Goal: Register for event/course

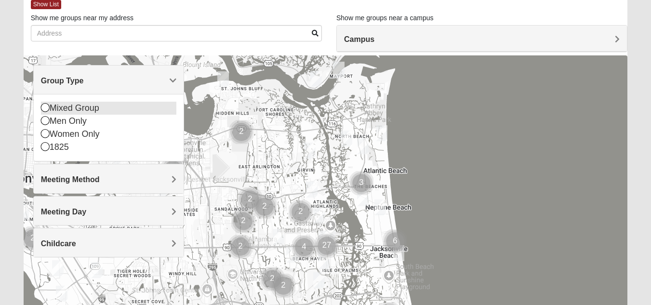
scroll to position [54, 0]
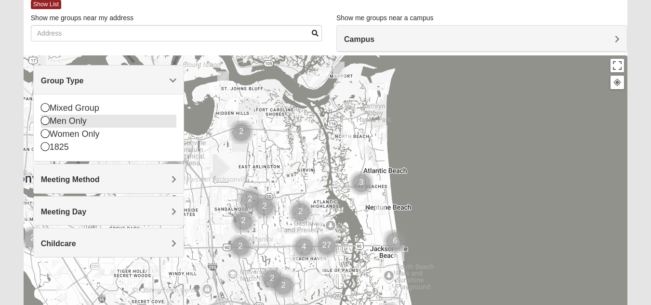
click at [80, 119] on div "Men Only" at bounding box center [108, 121] width 135 height 13
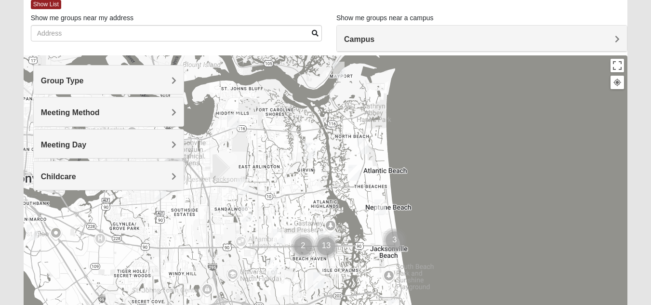
click at [120, 108] on h4 "Meeting Method" at bounding box center [108, 112] width 135 height 9
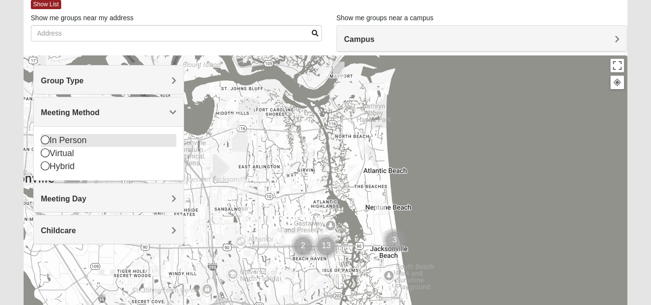
click at [86, 136] on div "In Person" at bounding box center [108, 140] width 135 height 13
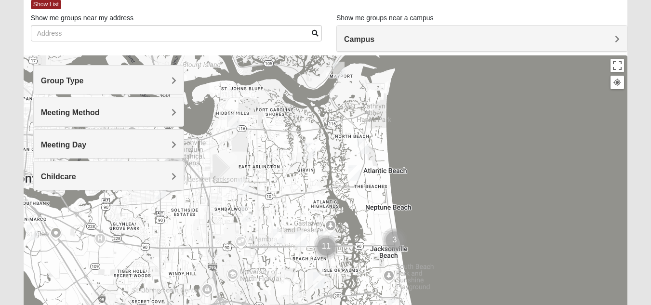
click at [247, 184] on img "Mens Vanning 32224" at bounding box center [242, 188] width 19 height 24
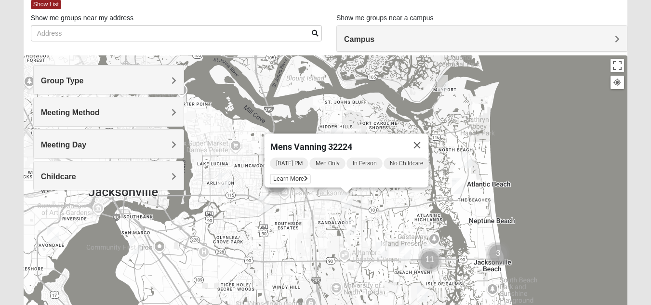
drag, startPoint x: 311, startPoint y: 193, endPoint x: 417, endPoint y: 206, distance: 106.9
click at [417, 206] on div "Mens Vanning 32224 Tuesday PM Men Only In Person No Childcare Learn More" at bounding box center [326, 248] width 604 height 386
click at [265, 203] on img "Mens Gornoski 32225" at bounding box center [264, 204] width 19 height 24
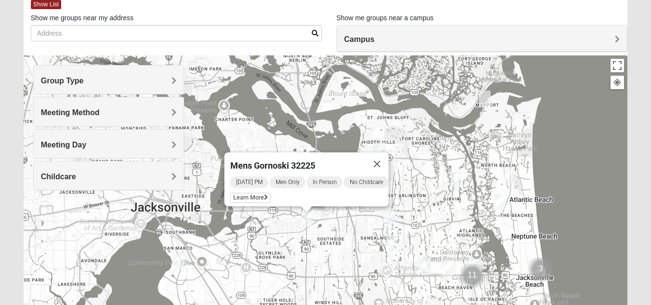
drag, startPoint x: 311, startPoint y: 222, endPoint x: 355, endPoint y: 238, distance: 47.7
click at [355, 238] on div "Mens Gornoski 32225 Monday PM Men Only In Person No Childcare Learn More" at bounding box center [326, 248] width 604 height 386
click at [257, 193] on span "Learn More" at bounding box center [250, 198] width 41 height 10
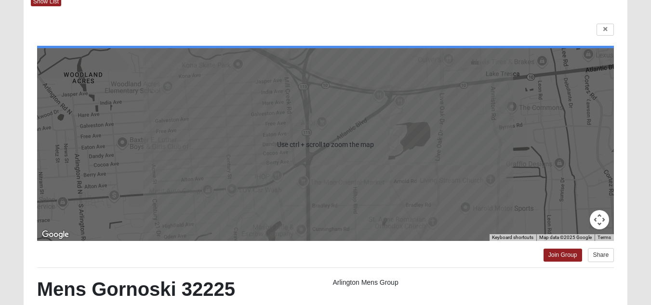
scroll to position [0, 0]
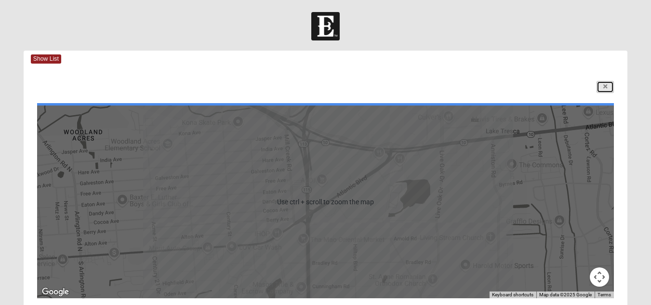
click at [607, 91] on link at bounding box center [605, 87] width 17 height 12
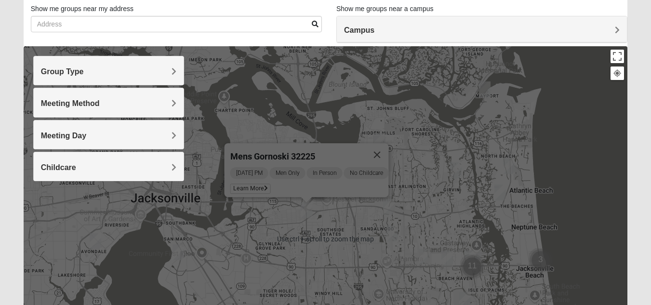
scroll to position [65, 0]
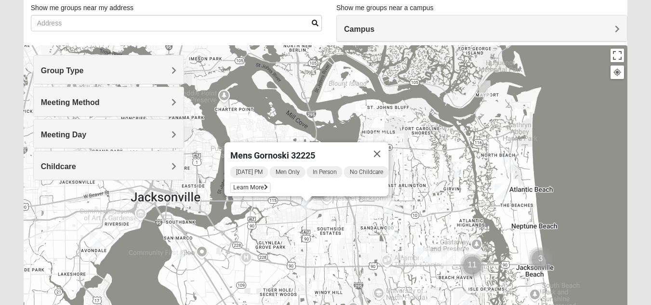
click at [457, 165] on img "Mens Fuller 32225" at bounding box center [456, 170] width 19 height 24
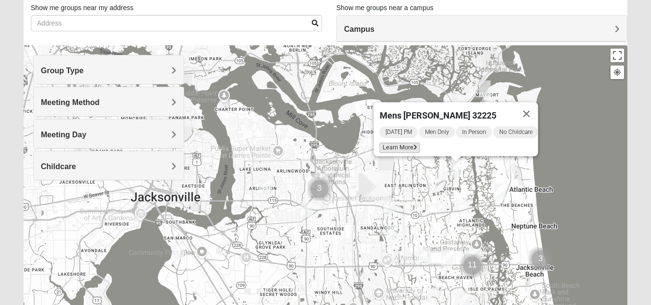
click at [396, 145] on span "Learn More" at bounding box center [399, 148] width 41 height 10
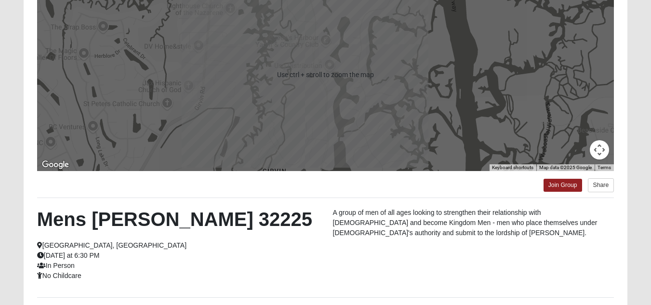
scroll to position [130, 0]
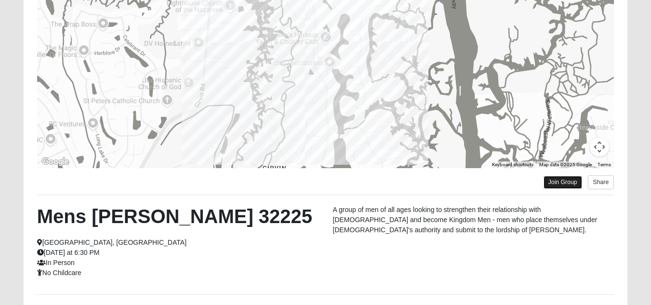
click at [562, 180] on link "Join Group" at bounding box center [563, 182] width 39 height 13
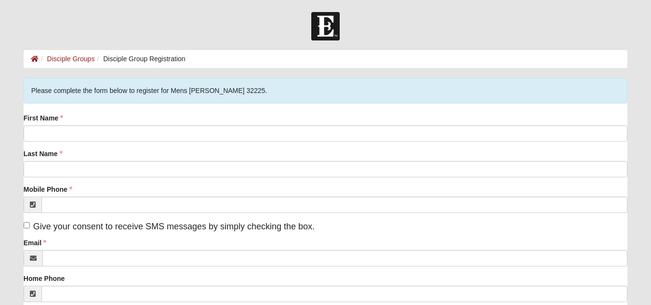
click at [151, 122] on div "First Name" at bounding box center [326, 127] width 604 height 28
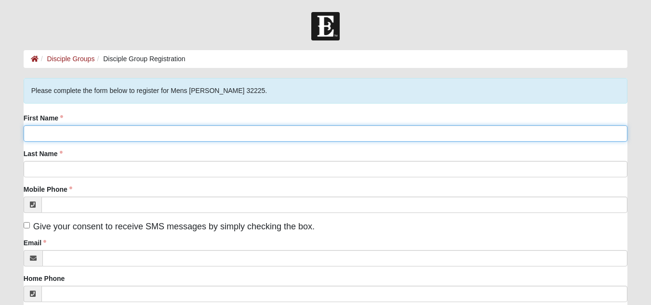
click at [130, 140] on input "First Name" at bounding box center [326, 133] width 604 height 16
type input "Taylor"
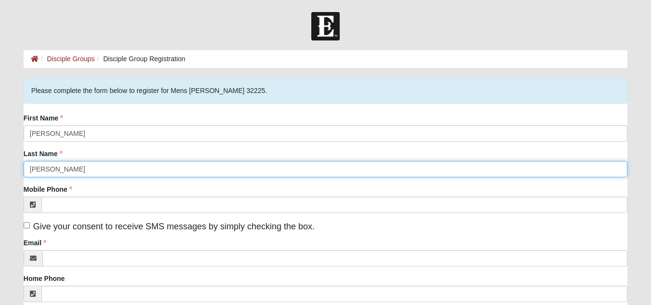
type input "McDuff"
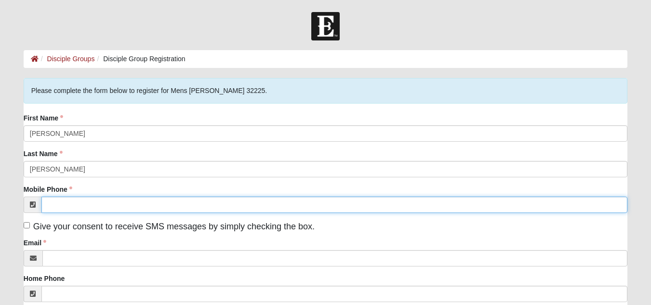
click at [49, 204] on input "Mobile Phone" at bounding box center [334, 205] width 586 height 16
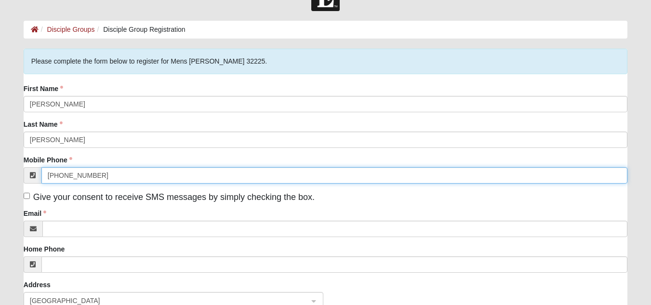
scroll to position [33, 0]
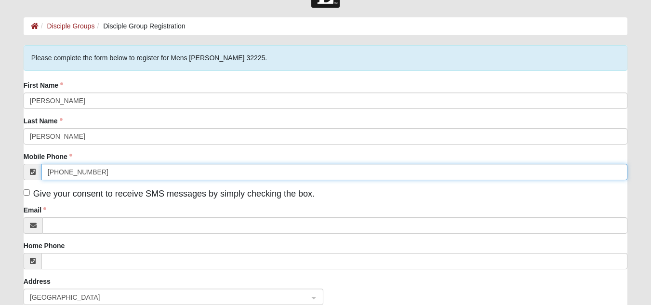
type input "(919) 333-5099"
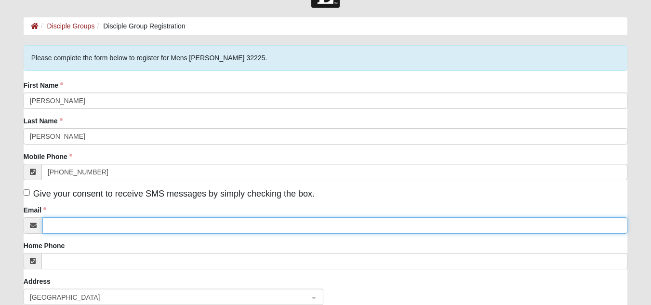
click at [81, 224] on input "Email" at bounding box center [334, 225] width 585 height 16
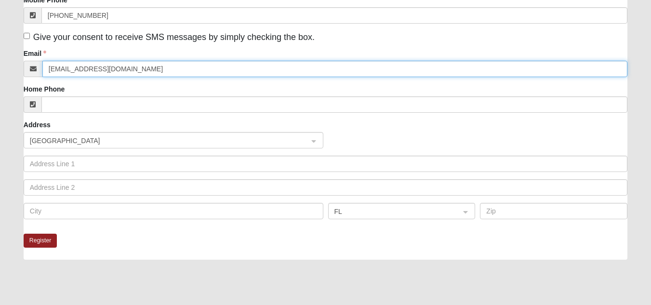
scroll to position [190, 0]
type input "tdufff2401@gmail.com"
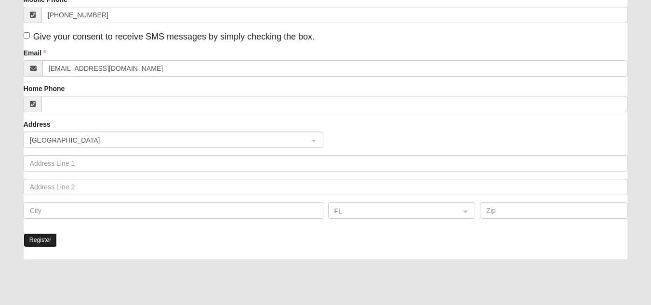
click at [51, 239] on button "Register" at bounding box center [41, 240] width 34 height 14
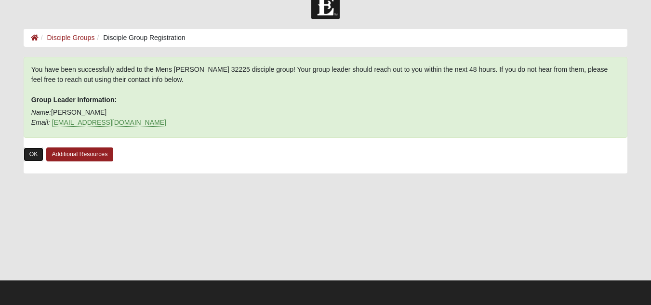
click at [31, 158] on link "OK" at bounding box center [34, 155] width 20 height 14
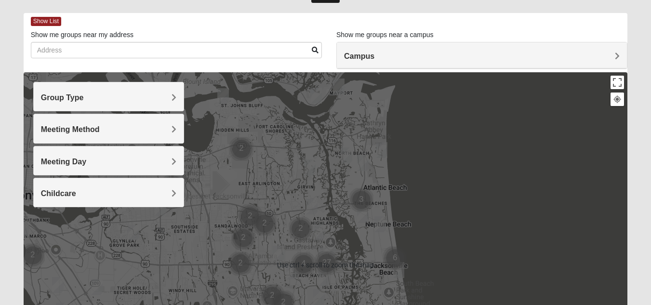
scroll to position [38, 0]
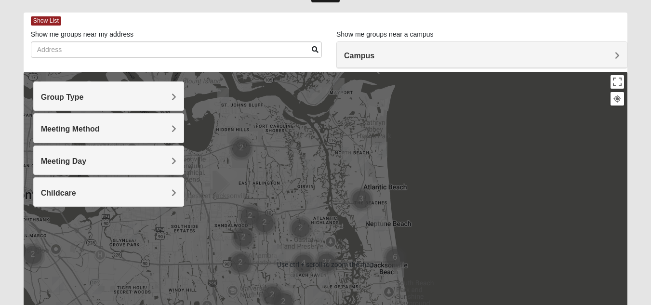
click at [121, 93] on h4 "Group Type" at bounding box center [108, 97] width 135 height 9
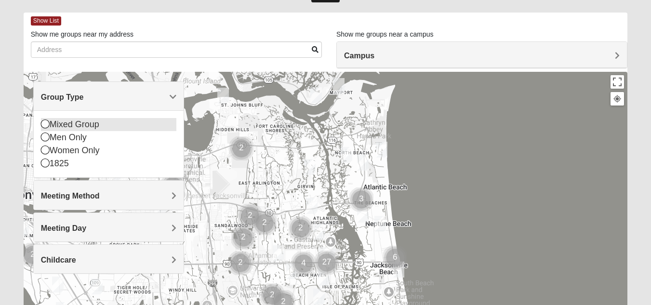
click at [98, 127] on div "Mixed Group" at bounding box center [108, 124] width 135 height 13
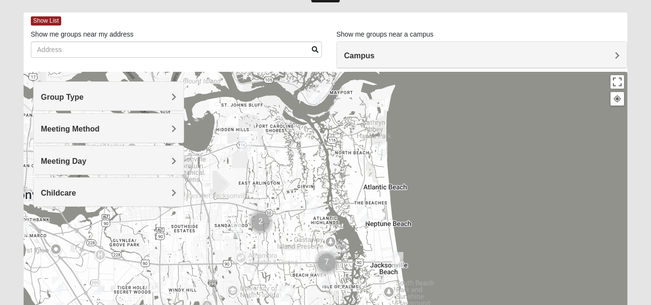
click at [128, 88] on div "Group Type" at bounding box center [109, 96] width 150 height 28
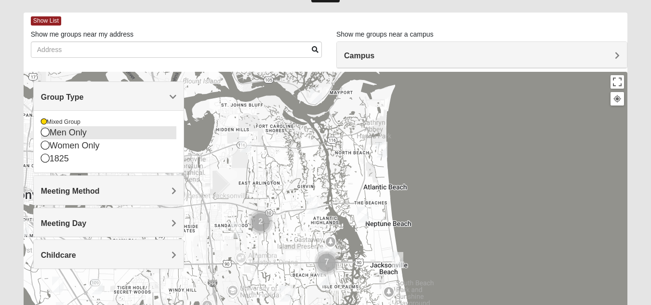
click at [79, 135] on div "Men Only" at bounding box center [108, 132] width 135 height 13
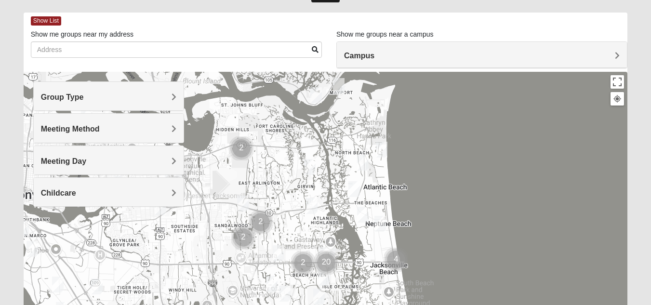
click at [107, 85] on div "Group Type" at bounding box center [109, 96] width 150 height 28
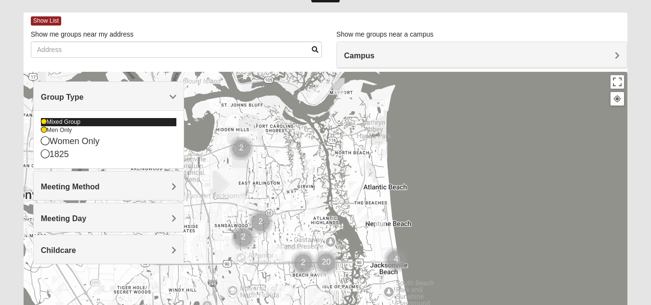
click at [68, 125] on div "Mixed Group" at bounding box center [108, 122] width 135 height 8
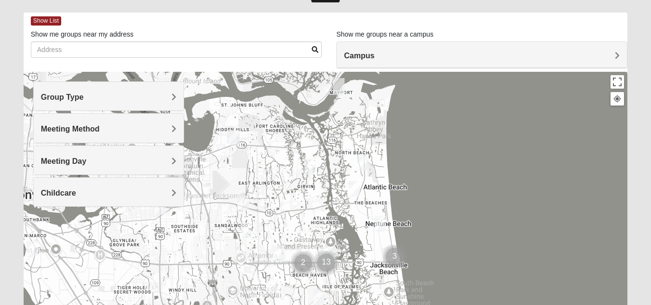
click at [101, 133] on h4 "Meeting Method" at bounding box center [108, 128] width 135 height 9
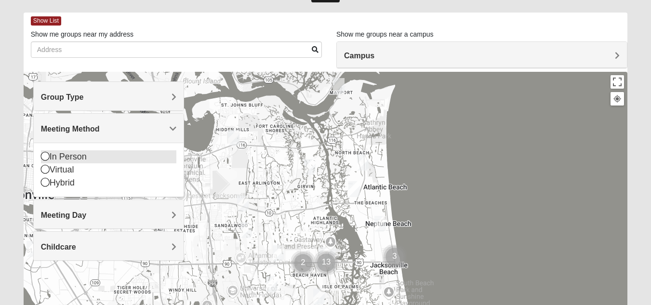
click at [70, 156] on div "In Person" at bounding box center [108, 156] width 135 height 13
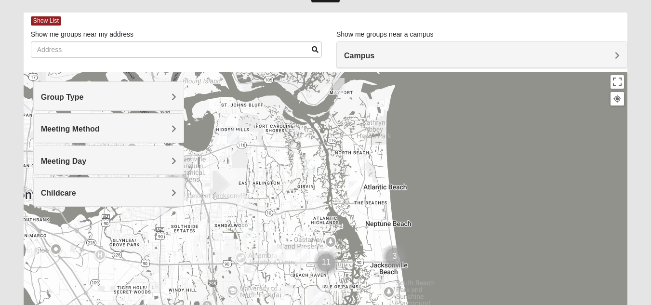
click at [90, 165] on h4 "Meeting Day" at bounding box center [108, 161] width 135 height 9
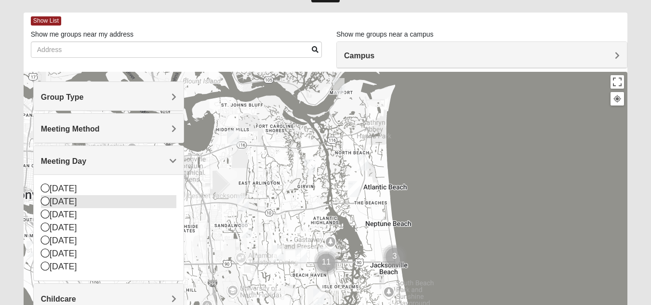
click at [49, 200] on icon at bounding box center [45, 201] width 9 height 9
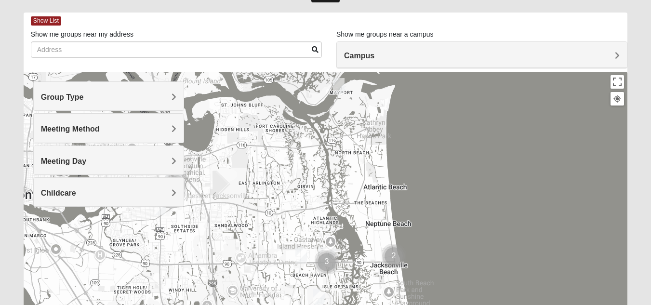
click at [95, 169] on div "Meeting Day" at bounding box center [109, 160] width 150 height 28
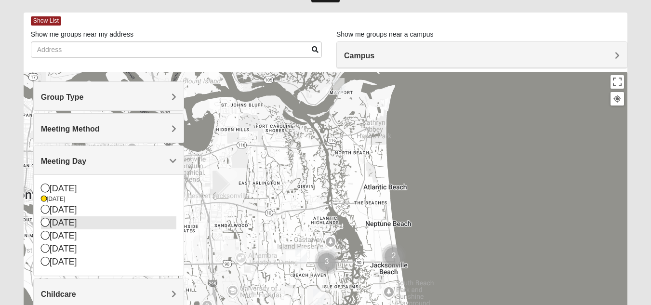
click at [64, 221] on div "Wednesday" at bounding box center [108, 223] width 135 height 13
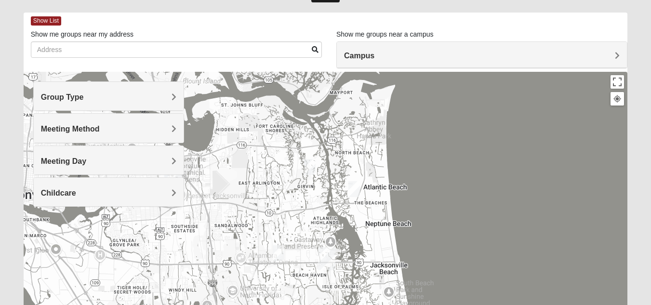
click at [110, 156] on div "Meeting Day" at bounding box center [109, 160] width 150 height 28
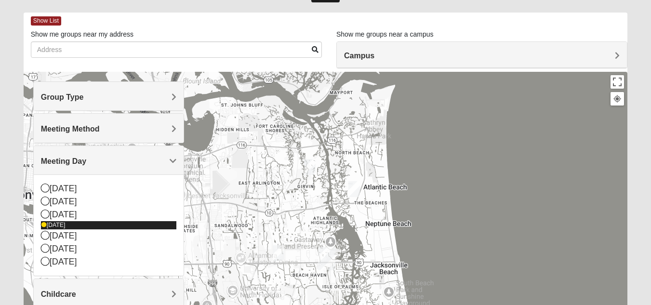
click at [55, 224] on div "Wednesday" at bounding box center [108, 225] width 135 height 8
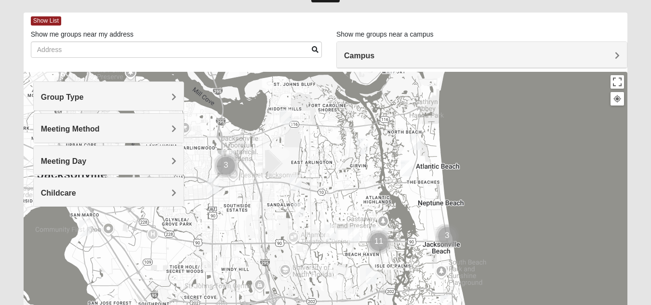
drag, startPoint x: 268, startPoint y: 162, endPoint x: 372, endPoint y: 124, distance: 111.2
click at [372, 124] on div at bounding box center [326, 265] width 604 height 386
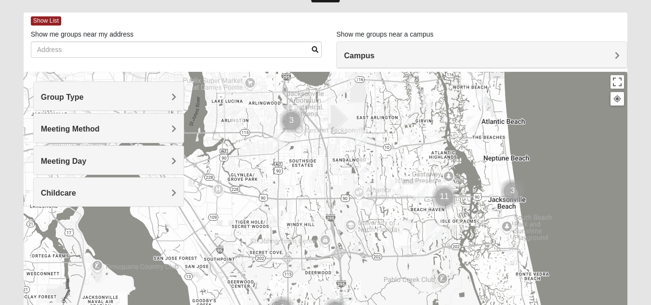
drag, startPoint x: 319, startPoint y: 214, endPoint x: 266, endPoint y: 151, distance: 81.8
click at [266, 151] on div at bounding box center [326, 265] width 604 height 386
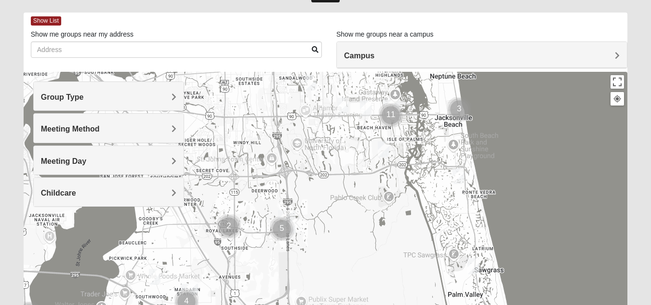
click at [386, 143] on img "Mens Schell 32224" at bounding box center [383, 149] width 19 height 24
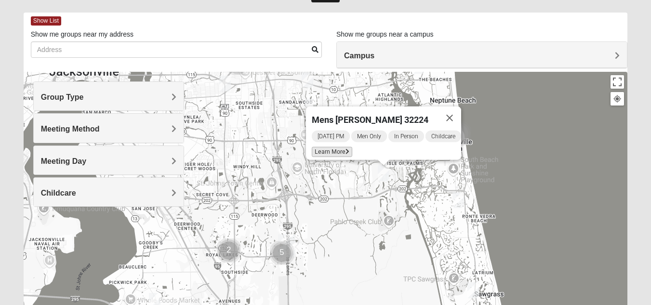
click at [335, 147] on span "Learn More" at bounding box center [332, 152] width 41 height 10
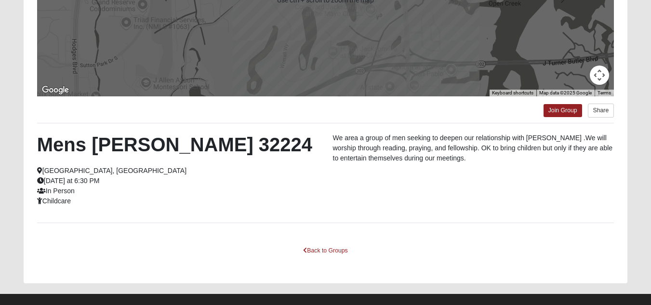
scroll to position [203, 0]
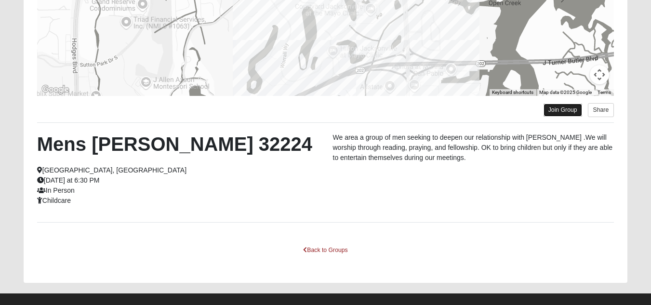
click at [564, 113] on link "Join Group" at bounding box center [563, 110] width 39 height 13
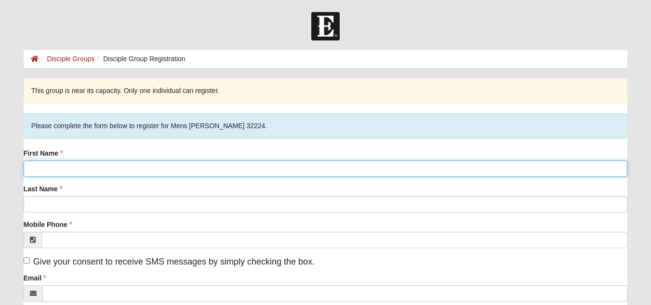
click at [236, 167] on input "First Name" at bounding box center [326, 169] width 604 height 16
type input "Taylor"
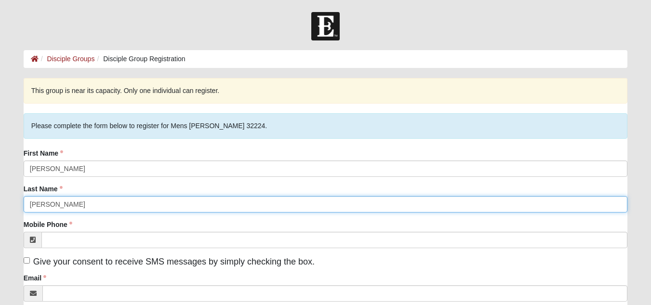
type input "McDuff"
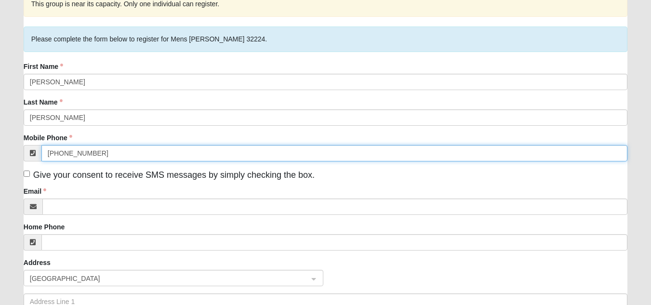
scroll to position [87, 0]
type input "(919) 333-5099"
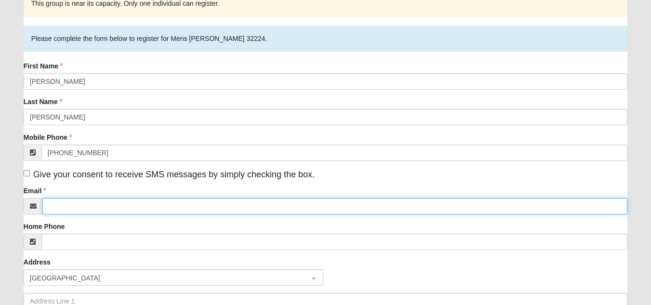
click at [191, 203] on input "Email" at bounding box center [334, 206] width 585 height 16
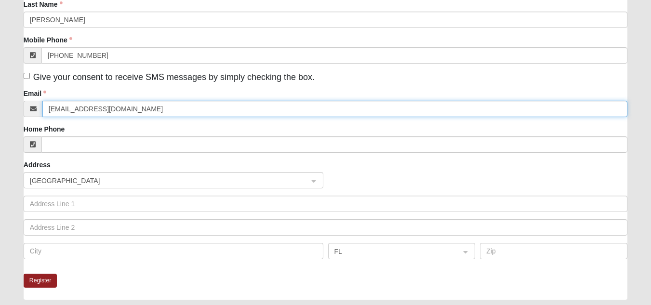
scroll to position [186, 0]
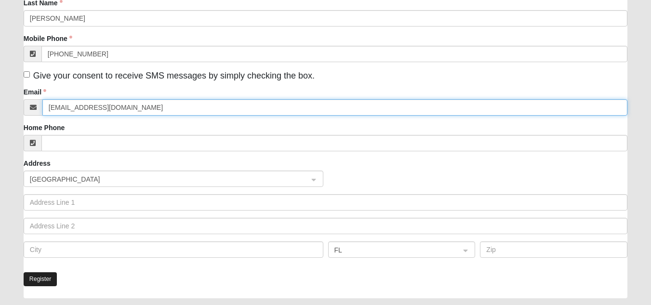
type input "tduff2401@gmail.com"
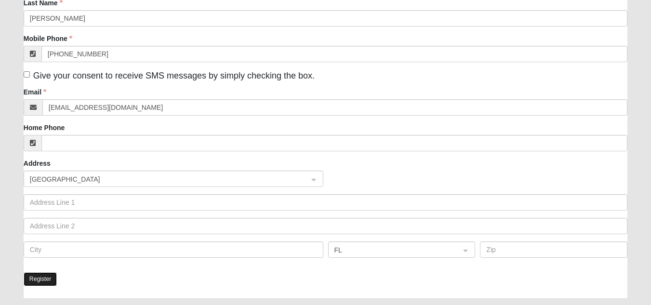
click at [53, 275] on button "Register" at bounding box center [41, 279] width 34 height 14
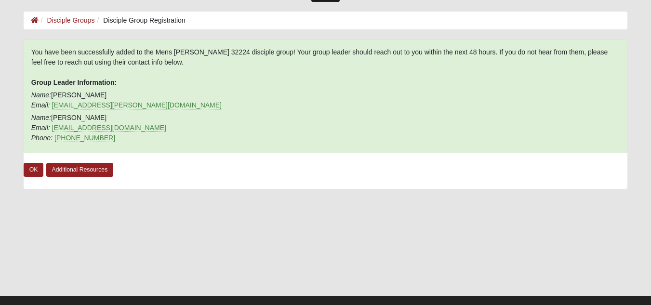
scroll to position [0, 0]
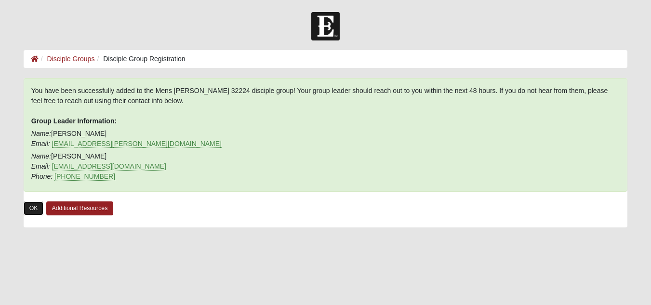
click at [35, 206] on link "OK" at bounding box center [34, 209] width 20 height 14
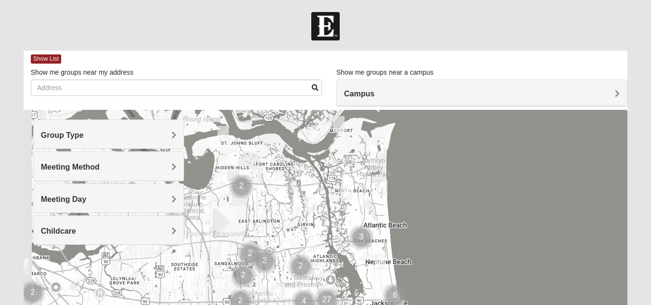
click at [327, 21] on img at bounding box center [325, 26] width 28 height 28
click at [120, 136] on h4 "Group Type" at bounding box center [108, 135] width 135 height 9
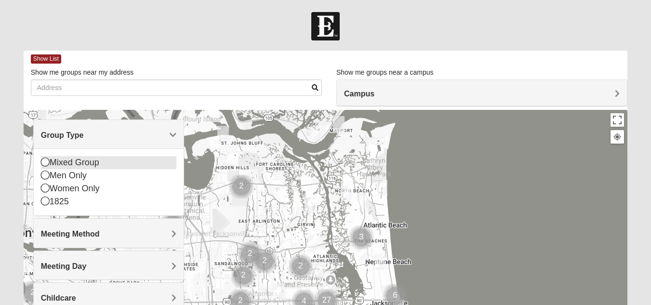
click at [100, 161] on div "Mixed Group" at bounding box center [108, 162] width 135 height 13
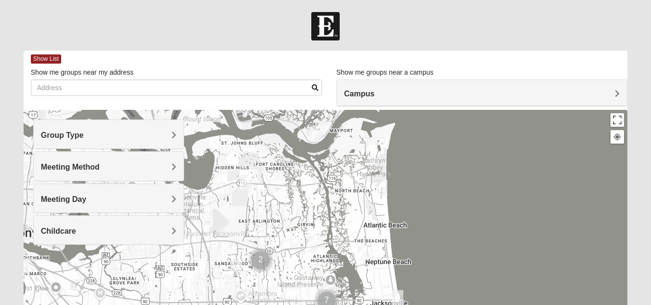
click at [140, 129] on div "Group Type" at bounding box center [109, 134] width 150 height 28
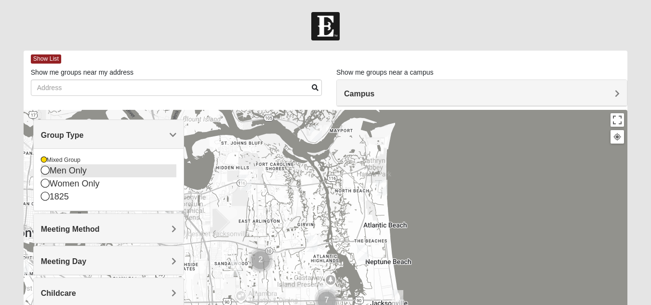
click at [72, 174] on div "Men Only" at bounding box center [108, 170] width 135 height 13
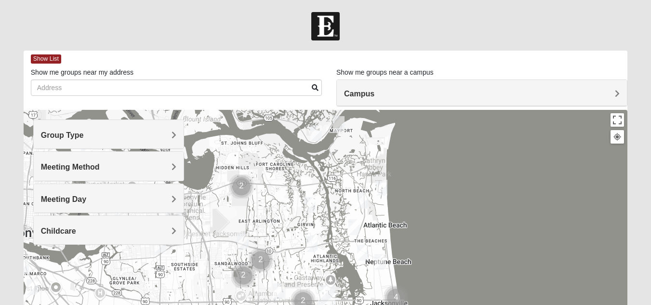
click at [113, 135] on h4 "Group Type" at bounding box center [108, 135] width 135 height 9
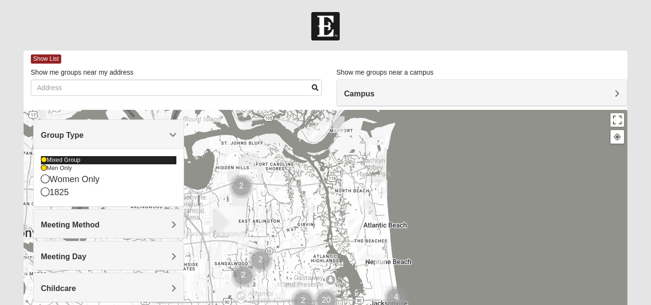
click at [72, 158] on div "Mixed Group" at bounding box center [108, 160] width 135 height 8
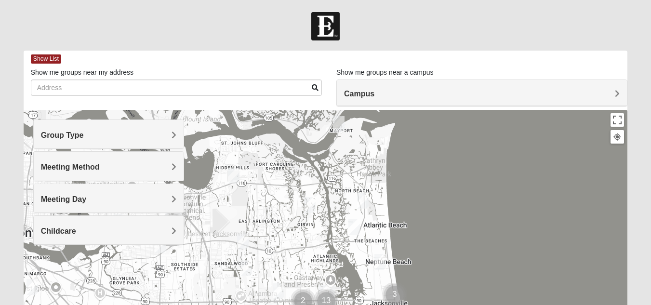
click at [146, 171] on h4 "Meeting Method" at bounding box center [108, 167] width 135 height 9
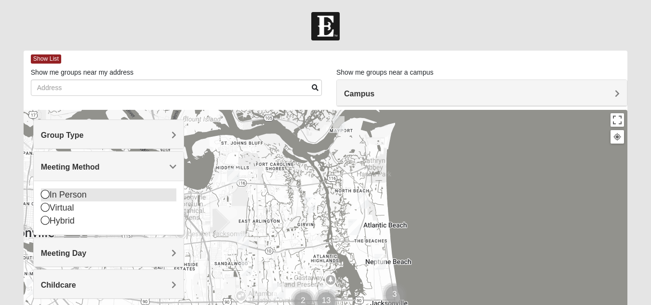
click at [95, 193] on div "In Person" at bounding box center [108, 195] width 135 height 13
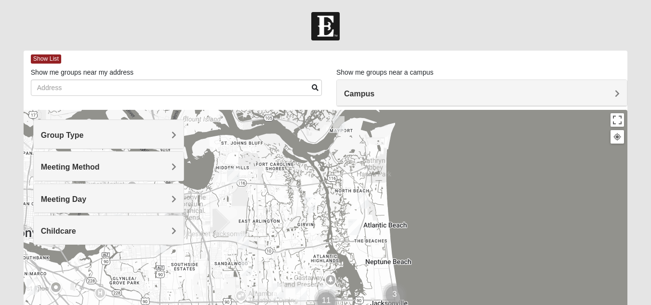
click at [133, 208] on div "Meeting Day" at bounding box center [109, 198] width 150 height 28
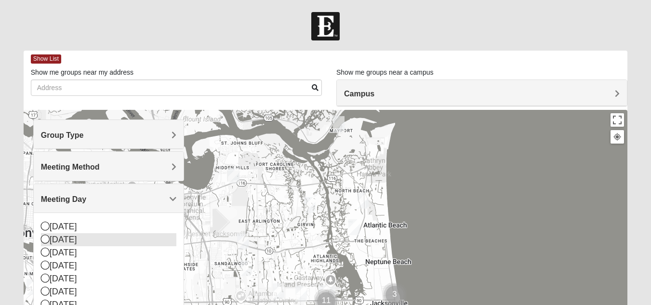
click at [75, 236] on div "Monday" at bounding box center [108, 239] width 135 height 13
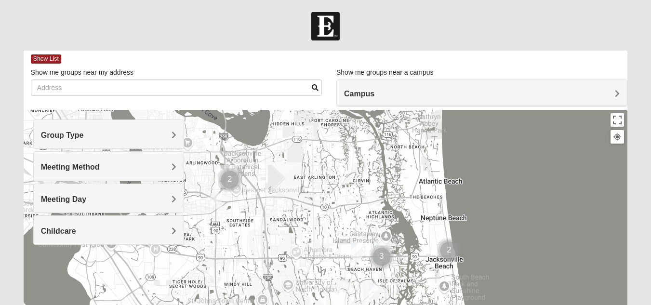
drag, startPoint x: 307, startPoint y: 211, endPoint x: 365, endPoint y: 166, distance: 73.2
click at [365, 166] on div at bounding box center [326, 303] width 604 height 386
click at [95, 169] on span "Meeting Method" at bounding box center [70, 167] width 59 height 8
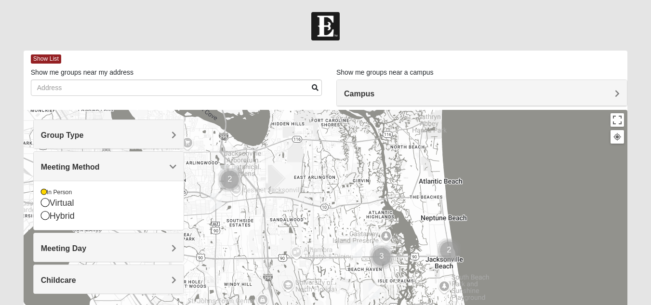
click at [79, 244] on span "Meeting Day" at bounding box center [63, 248] width 45 height 8
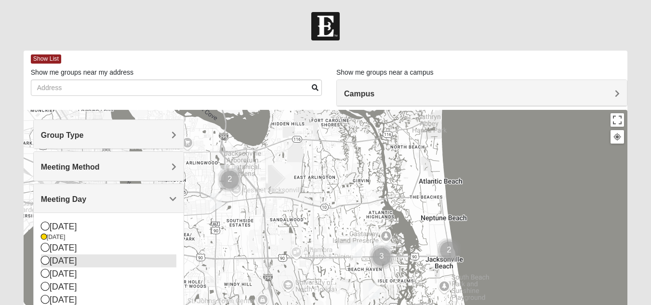
click at [76, 261] on div "[DATE]" at bounding box center [108, 261] width 135 height 13
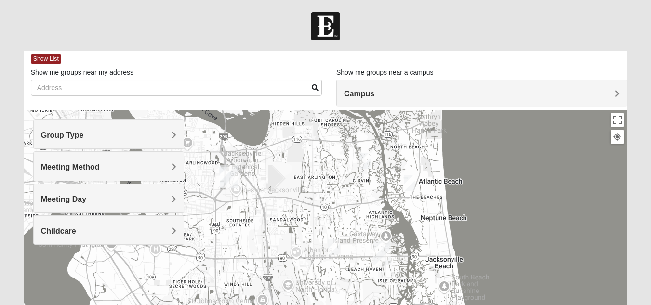
click at [333, 245] on img "Mens Hamilton 32250" at bounding box center [334, 248] width 19 height 24
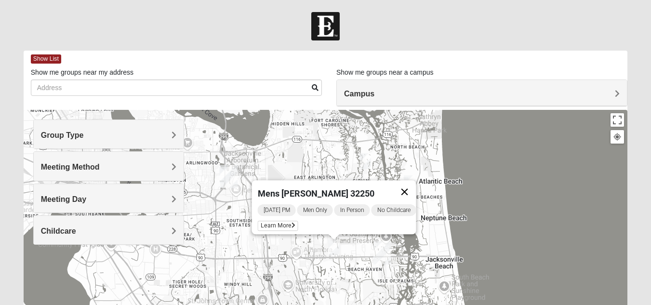
click at [413, 184] on button "Close" at bounding box center [404, 191] width 23 height 23
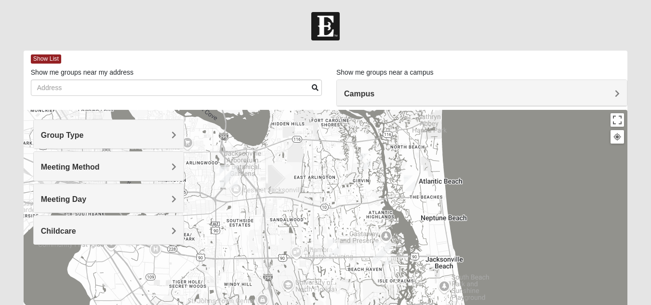
click at [367, 166] on img "Mens Fuller 32225" at bounding box center [365, 161] width 19 height 24
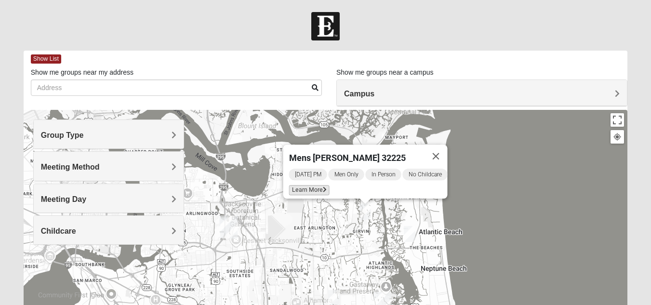
click at [293, 185] on span "Learn More" at bounding box center [309, 190] width 41 height 10
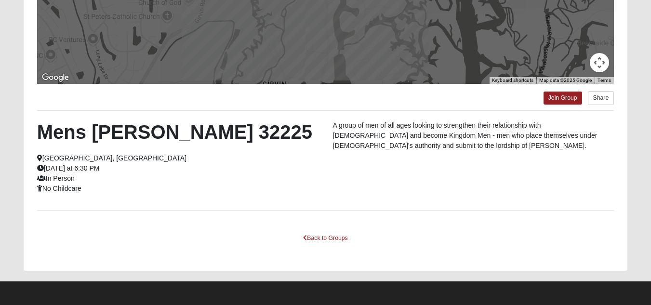
scroll to position [216, 0]
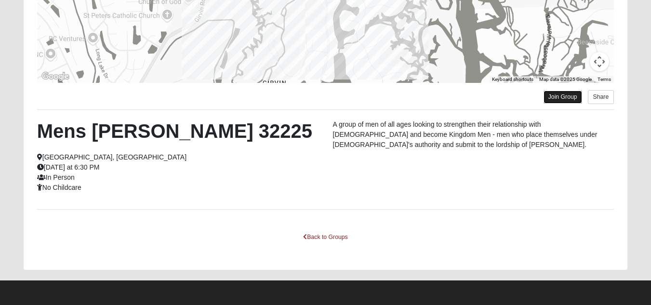
click at [579, 94] on link "Join Group" at bounding box center [563, 97] width 39 height 13
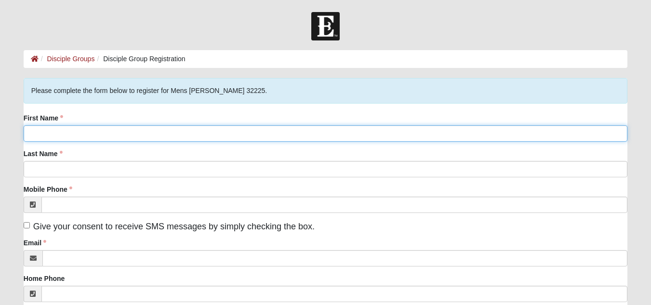
click at [108, 135] on input "First Name" at bounding box center [326, 133] width 604 height 16
type input "[PERSON_NAME]"
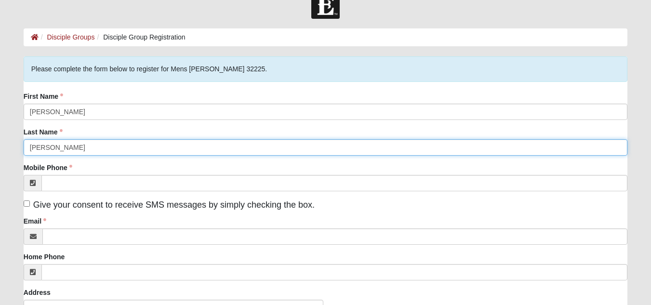
scroll to position [28, 0]
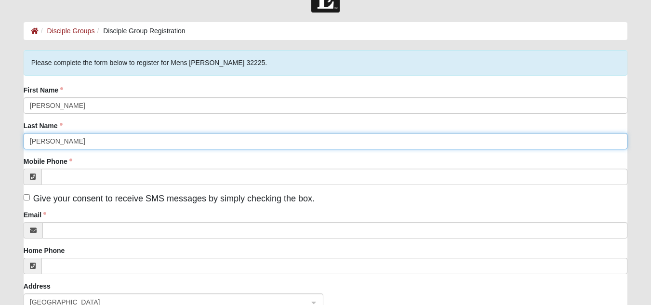
type input "[PERSON_NAME]"
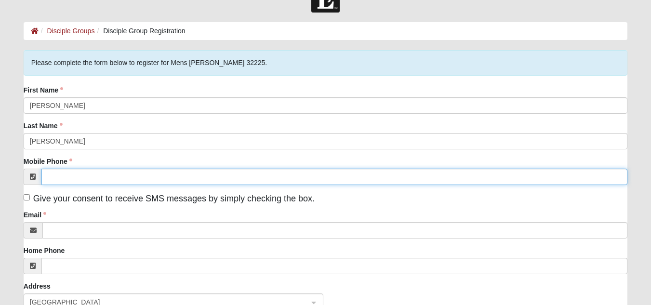
click at [58, 182] on input "Mobile Phone" at bounding box center [334, 177] width 586 height 16
type input "[PHONE_NUMBER]"
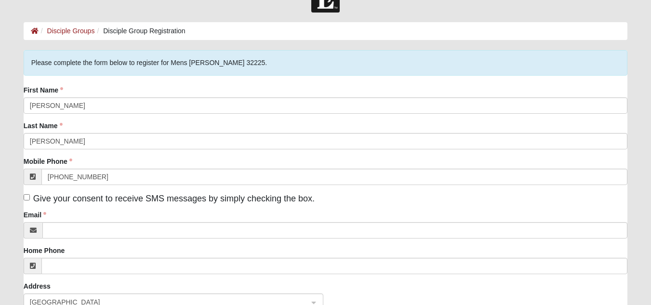
click at [60, 221] on div "Email" at bounding box center [326, 224] width 604 height 28
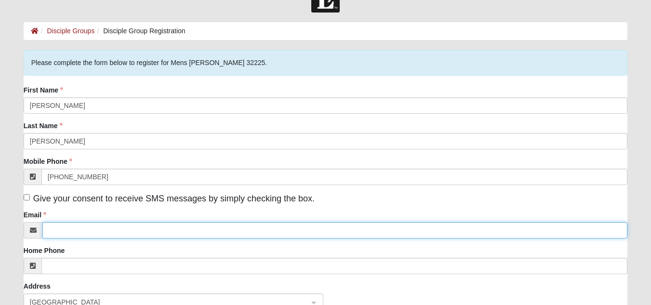
click at [57, 230] on input "Email" at bounding box center [334, 230] width 585 height 16
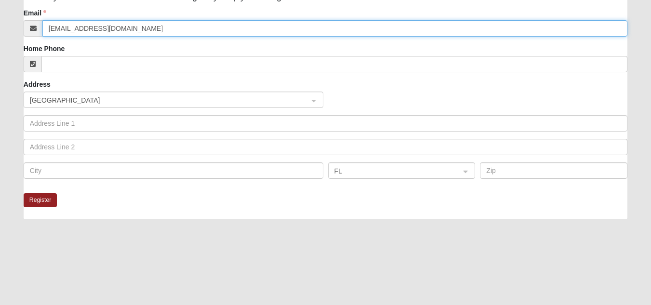
scroll to position [276, 0]
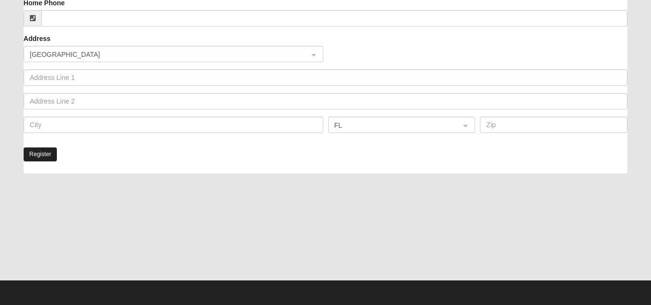
type input "[EMAIL_ADDRESS][DOMAIN_NAME]"
click at [44, 153] on button "Register" at bounding box center [41, 155] width 34 height 14
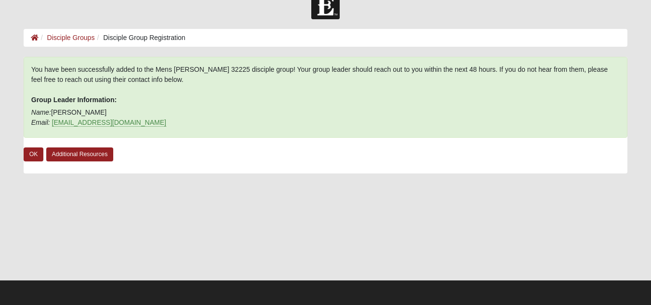
scroll to position [21, 0]
click at [34, 162] on link "OK" at bounding box center [34, 155] width 20 height 14
